Goal: Task Accomplishment & Management: Manage account settings

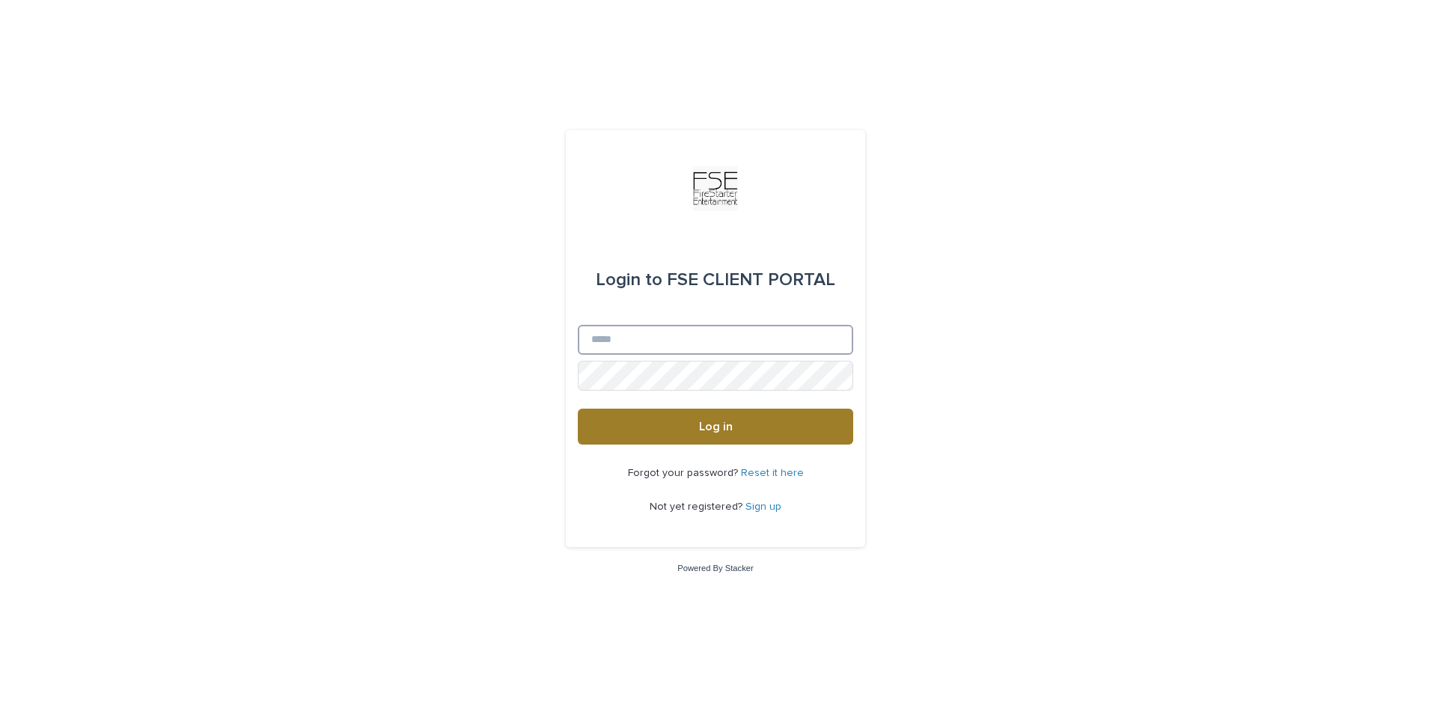
type input "*****"
click at [724, 426] on span "Log in" at bounding box center [716, 427] width 34 height 12
